Goal: Information Seeking & Learning: Learn about a topic

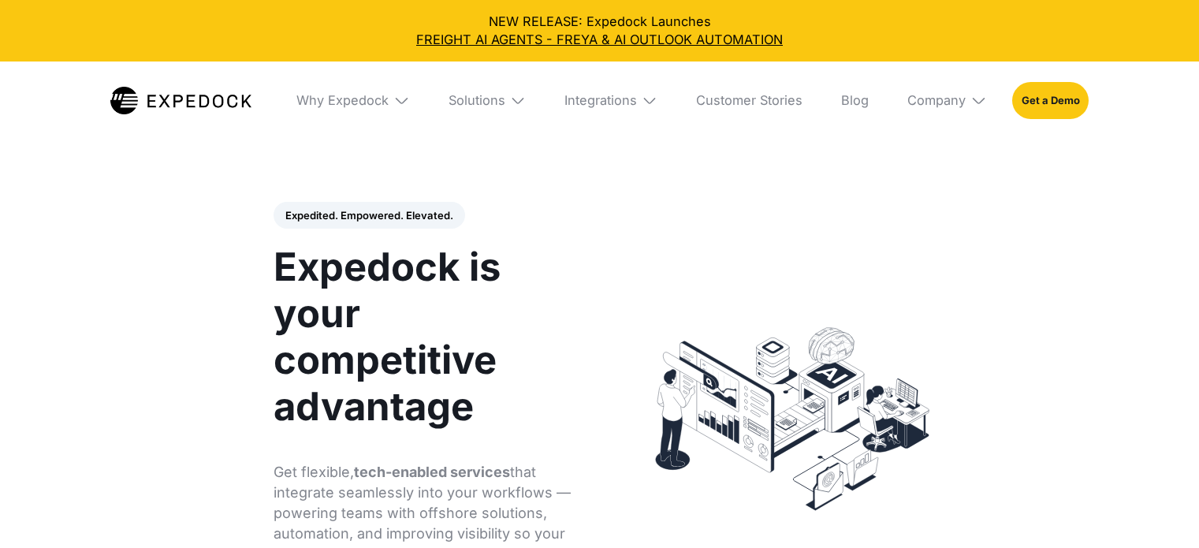
select select
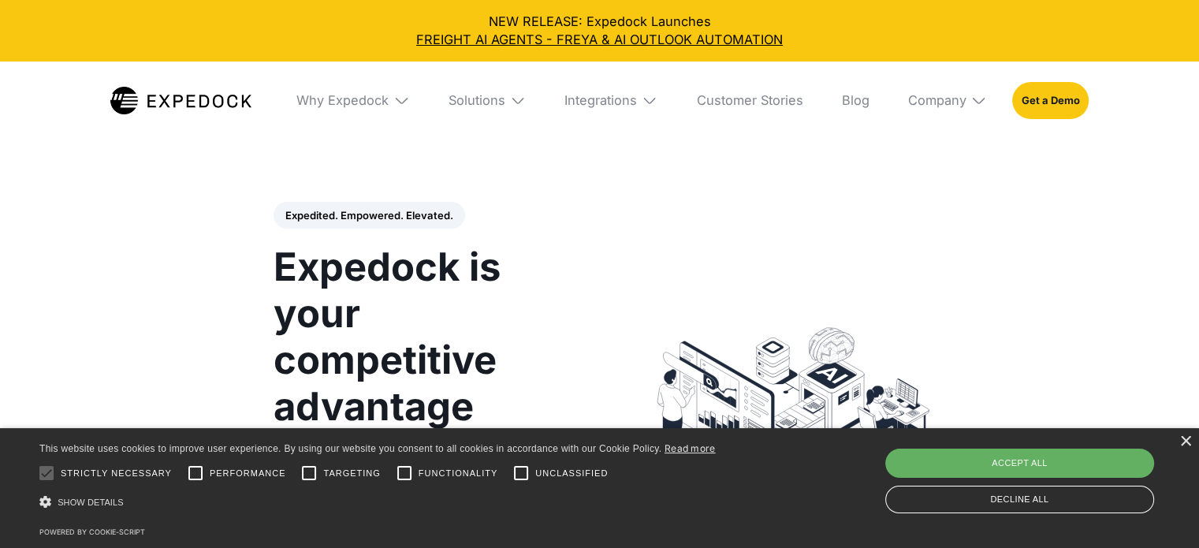
click at [1078, 467] on div "Accept all" at bounding box center [1019, 463] width 269 height 28
checkbox input "true"
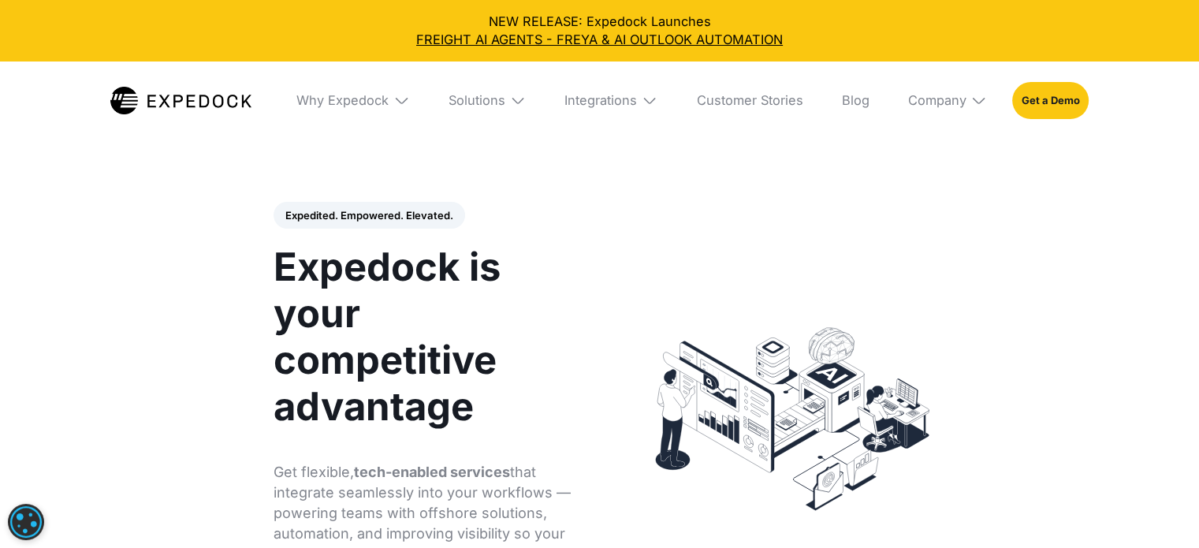
click at [409, 103] on img at bounding box center [401, 100] width 16 height 16
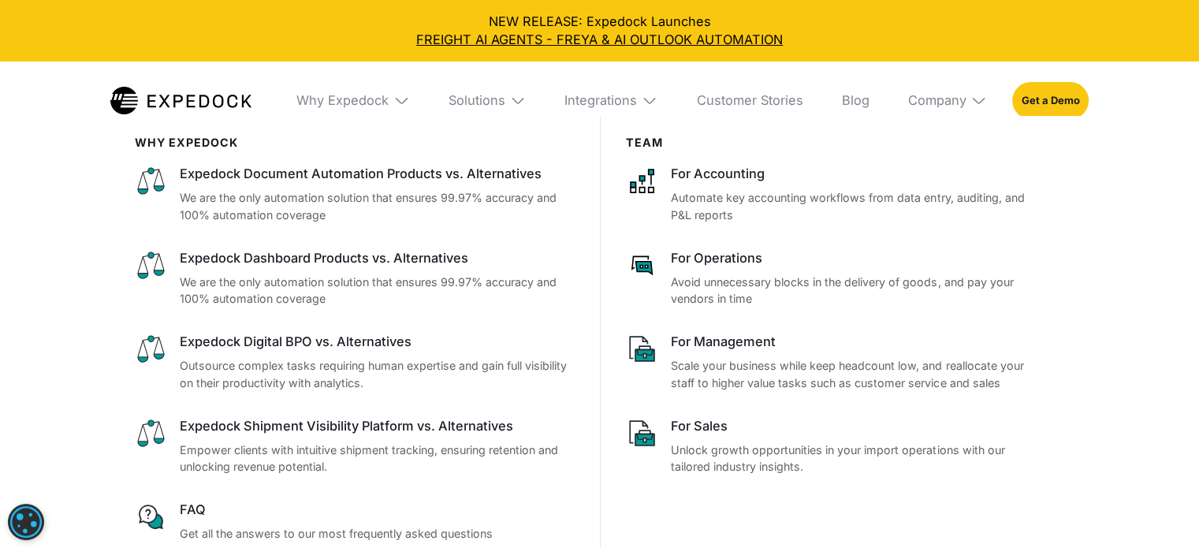
scroll to position [471, 0]
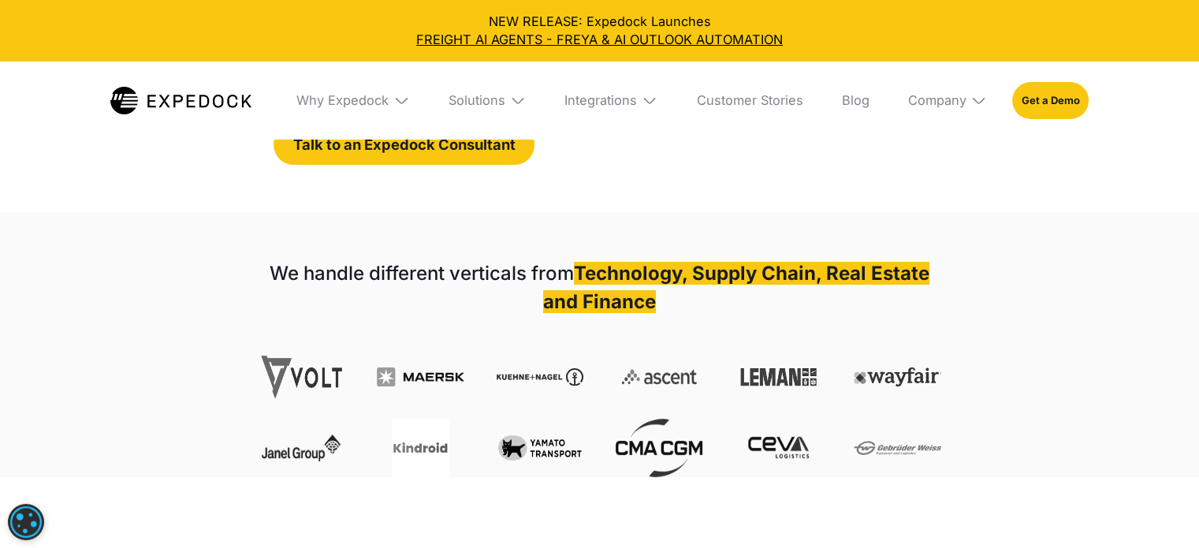
click at [522, 100] on img at bounding box center [518, 100] width 16 height 16
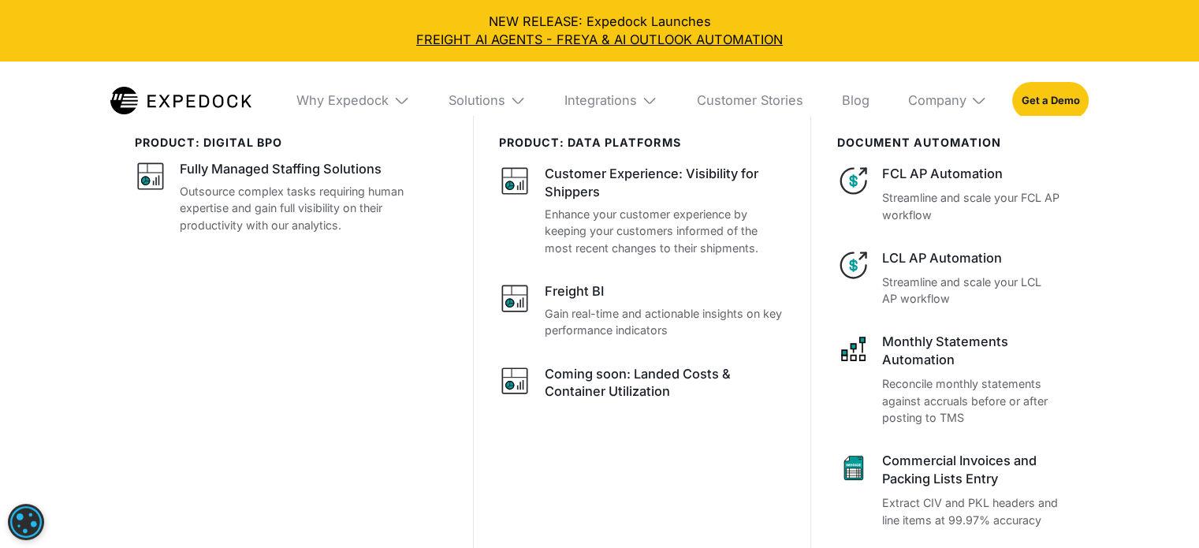
click at [652, 101] on img at bounding box center [650, 100] width 16 height 16
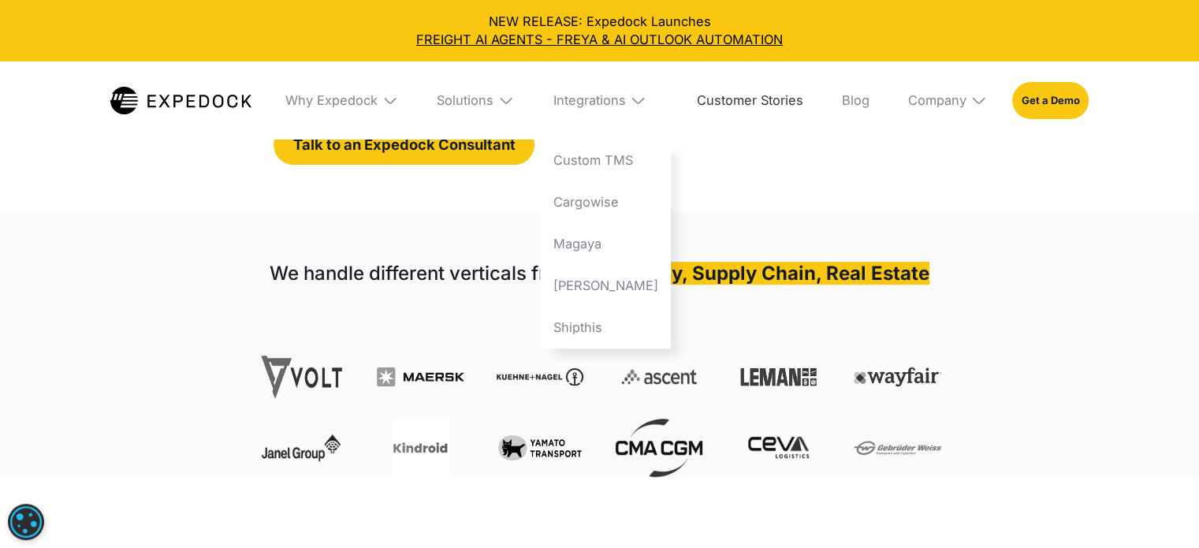
click at [799, 103] on link "Customer Stories" at bounding box center [749, 99] width 132 height 77
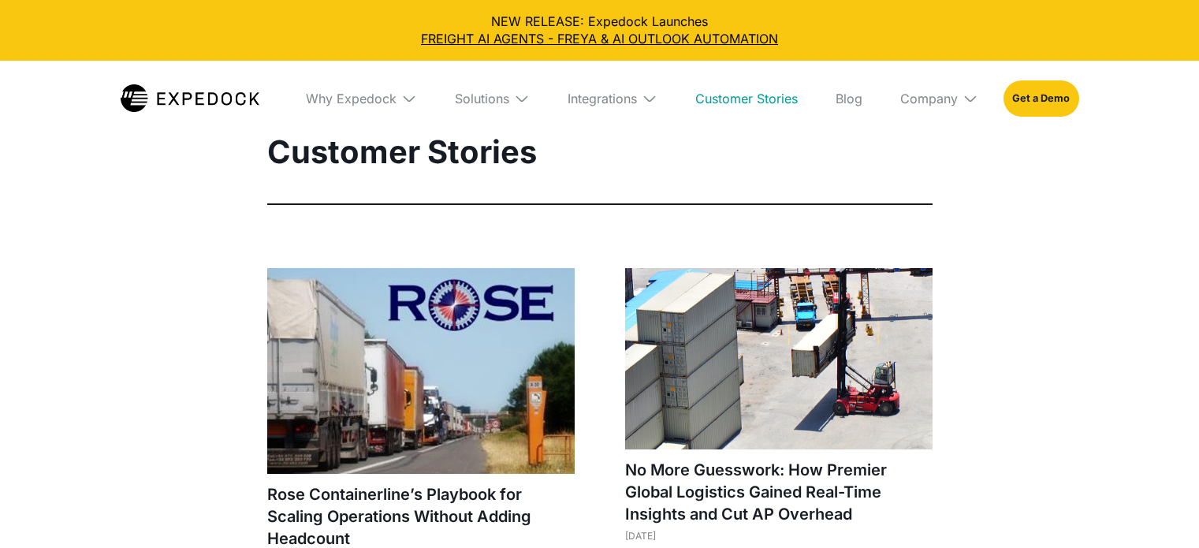
select select
drag, startPoint x: 1210, startPoint y: 70, endPoint x: 1210, endPoint y: -20, distance: 89.9
click at [1198, 0] on html "NEW RELEASE: Expedock Launches FREIGHT AI AGENTS - FREYA & AI OUTLOOK AUTOMATIO…" at bounding box center [599, 274] width 1199 height 548
